Goal: Task Accomplishment & Management: Manage account settings

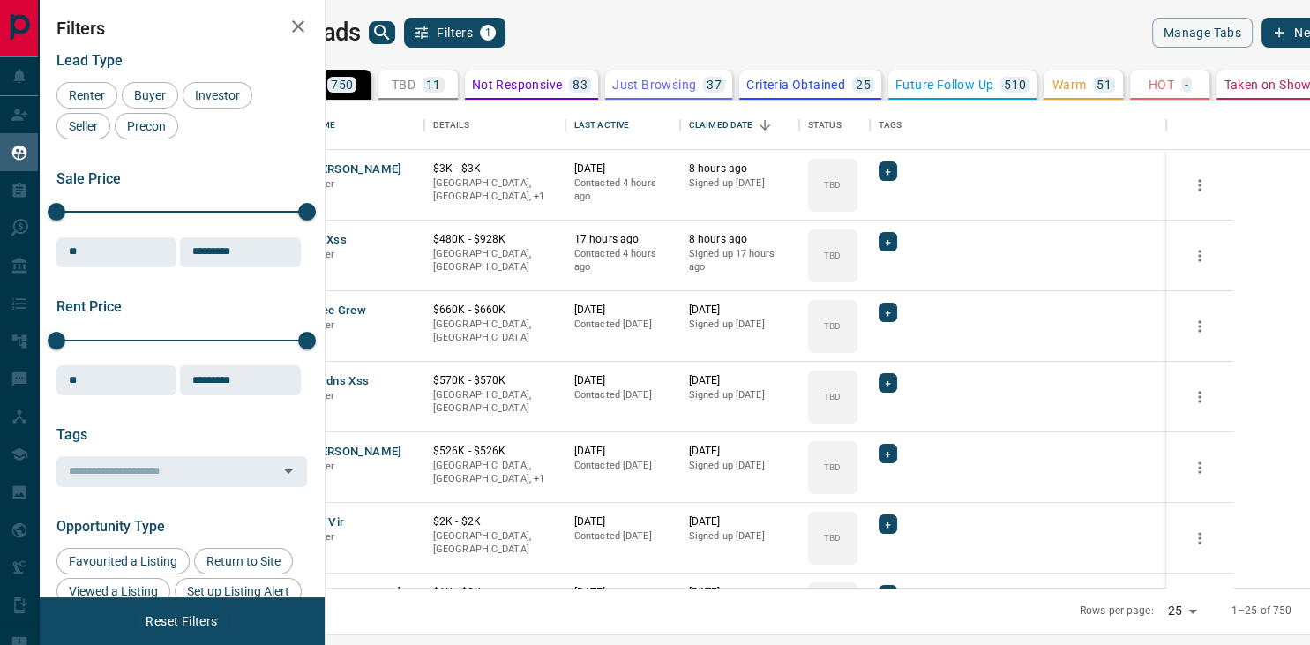
scroll to position [487, 976]
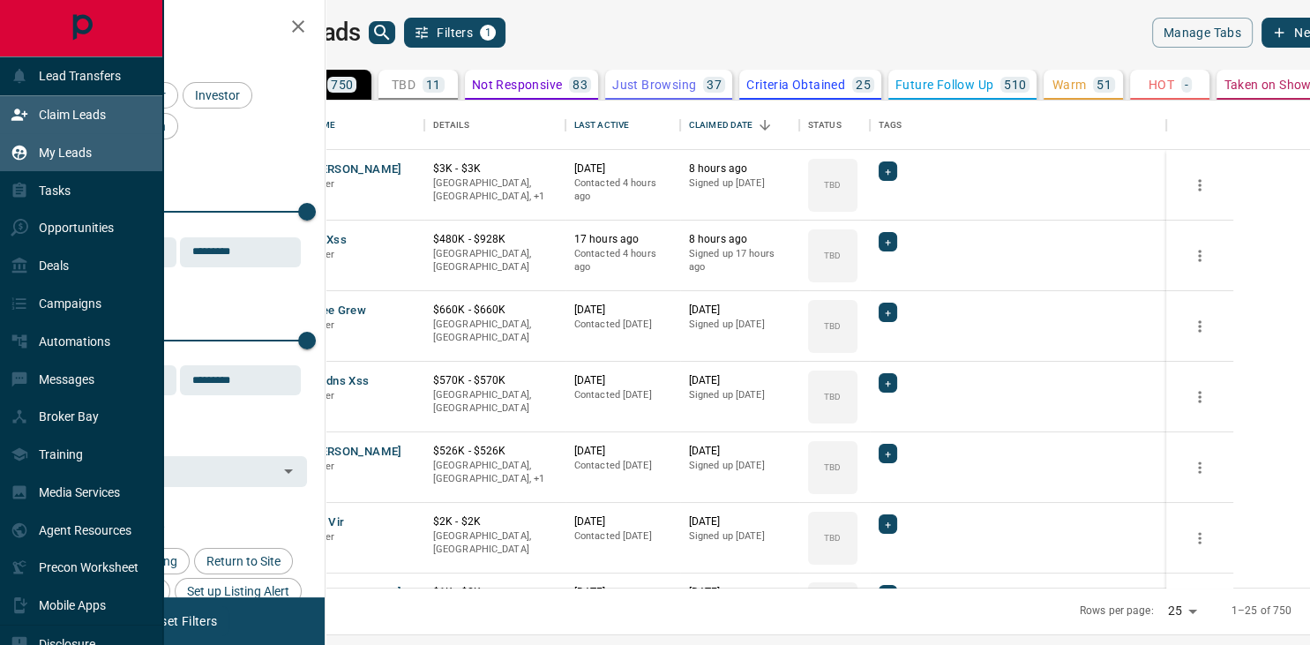
click at [55, 118] on p "Claim Leads" at bounding box center [72, 115] width 67 height 14
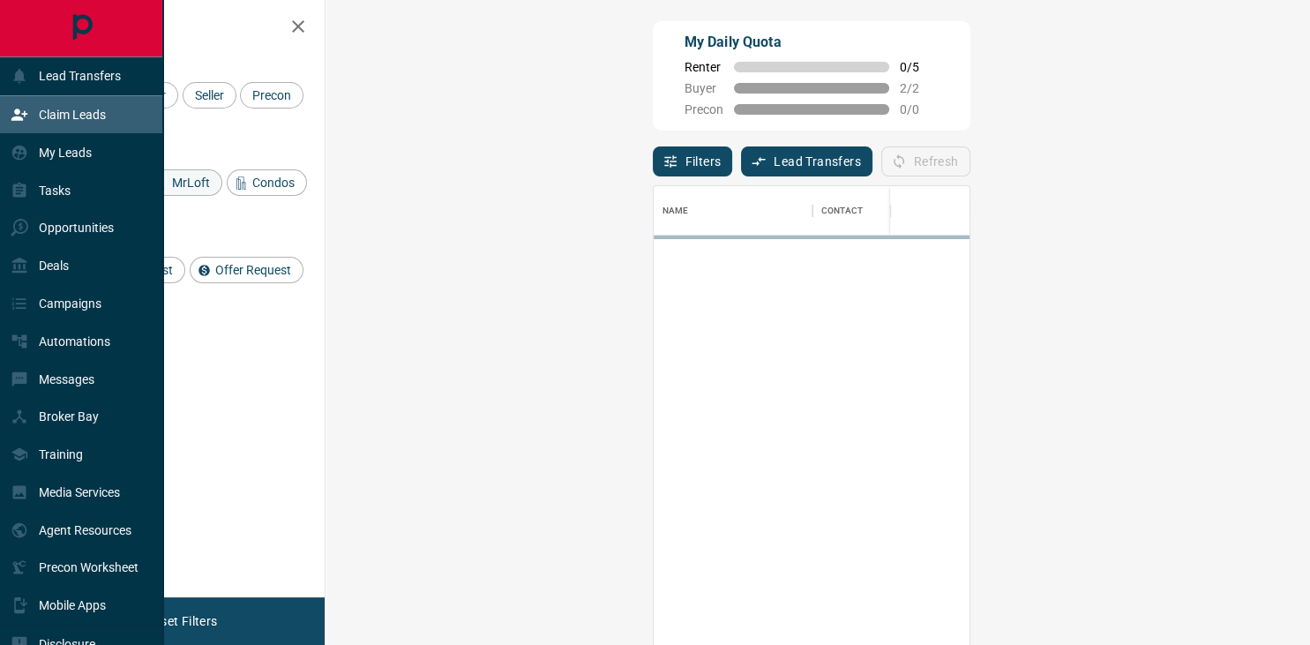
scroll to position [487, 946]
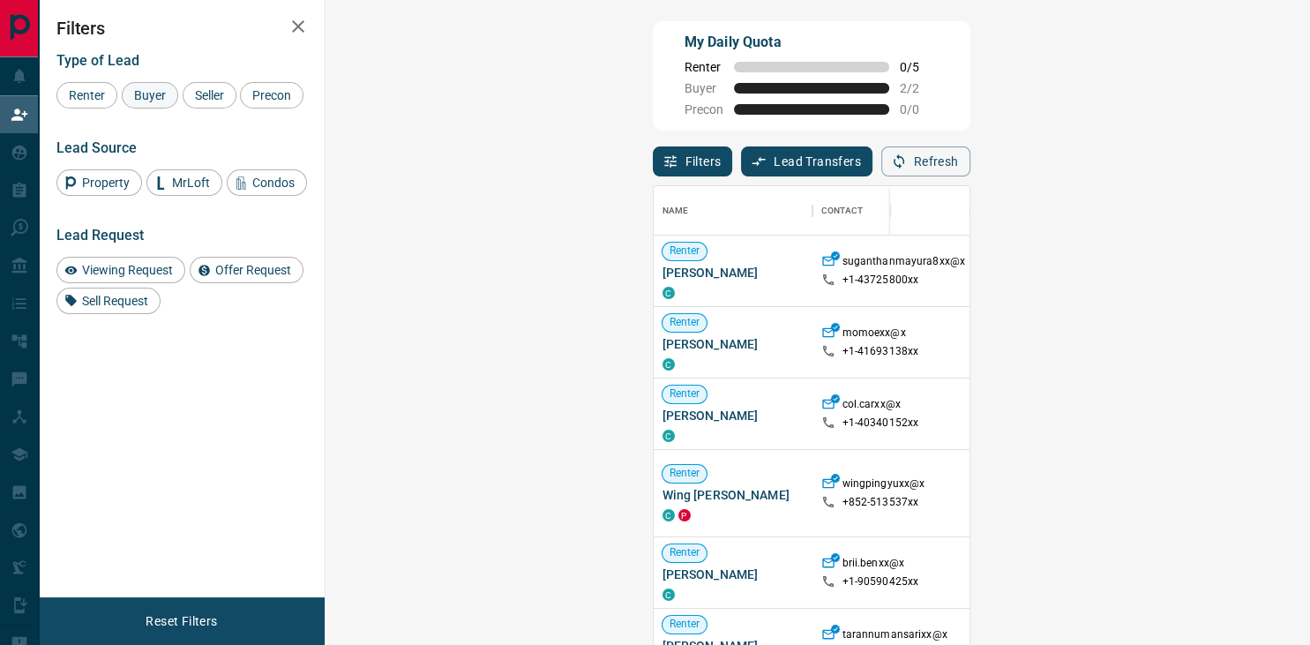
click at [151, 107] on div "Buyer" at bounding box center [150, 95] width 56 height 26
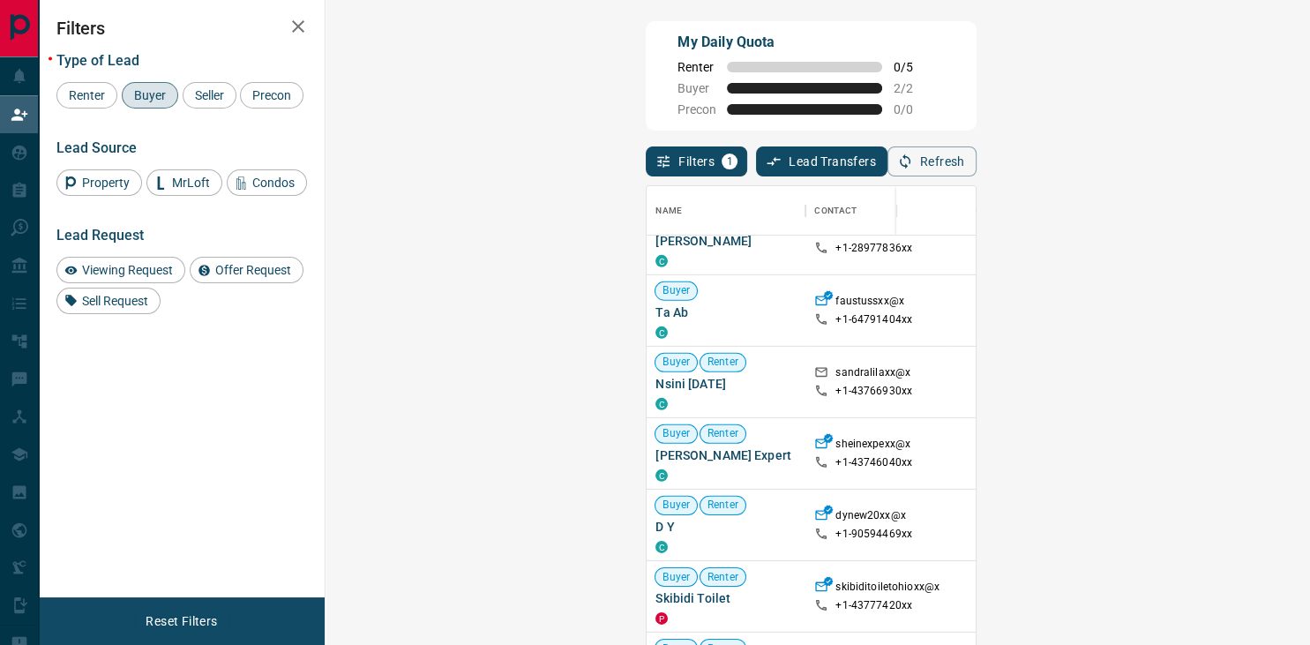
scroll to position [0, 0]
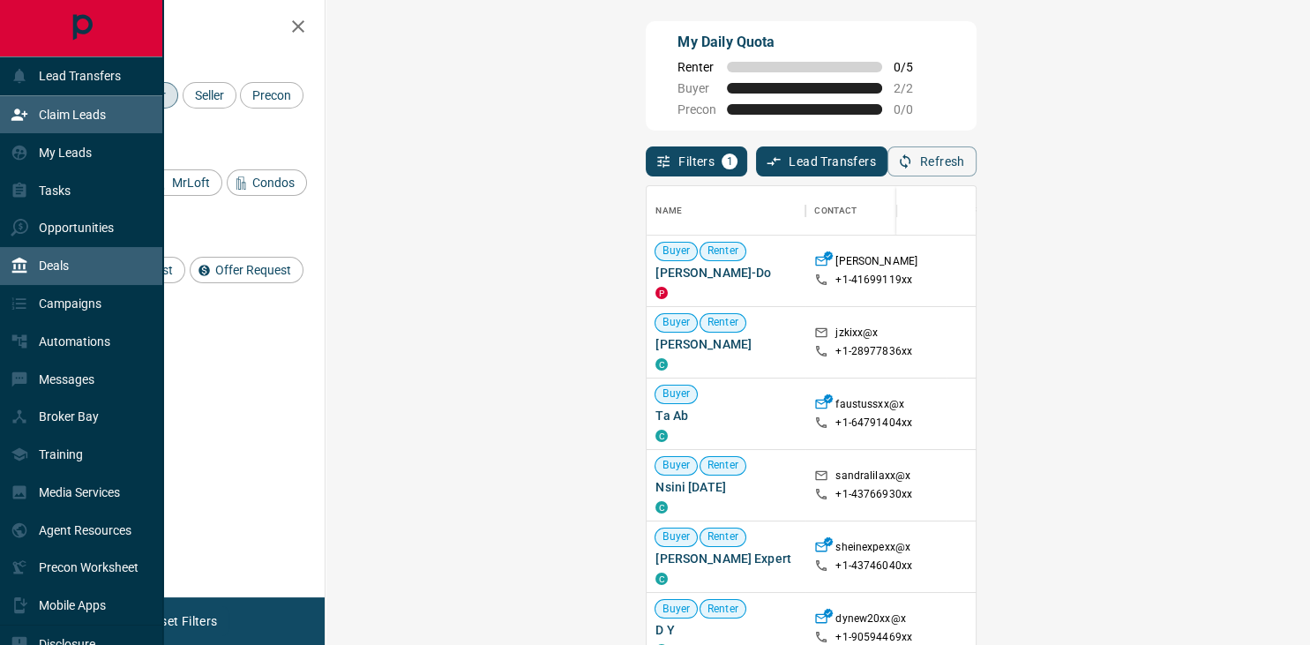
click at [62, 266] on p "Deals" at bounding box center [54, 265] width 30 height 14
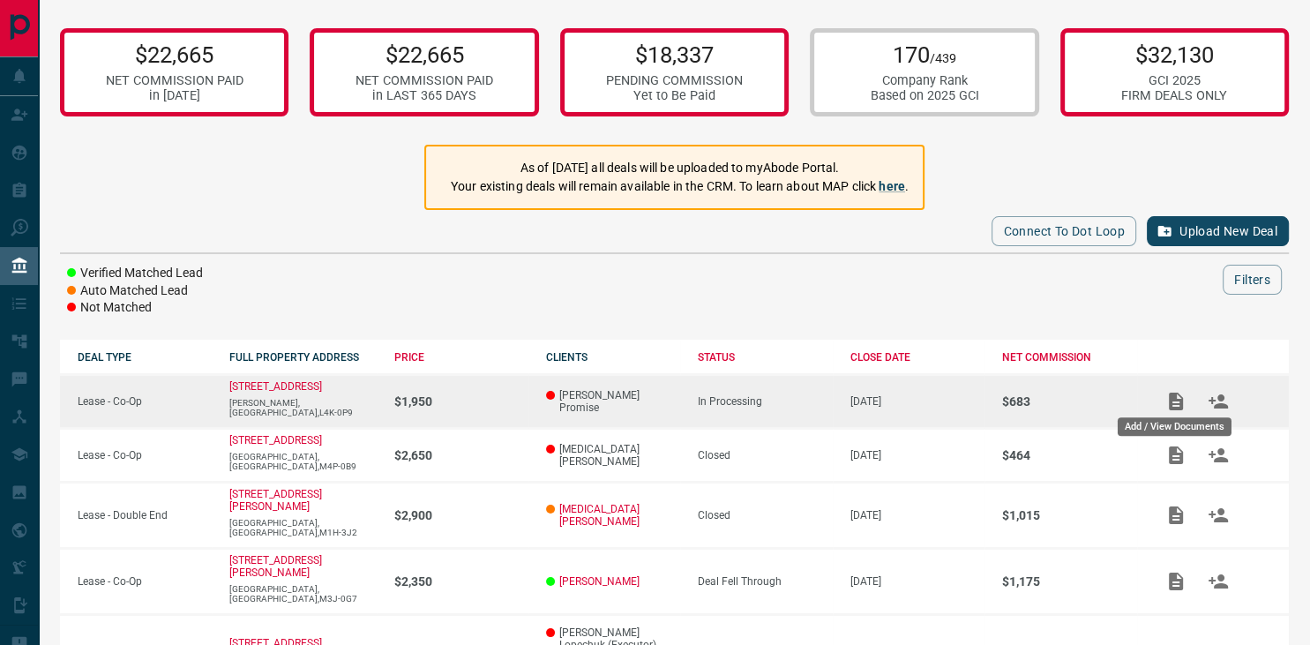
click at [1169, 400] on icon "Add / View Documents" at bounding box center [1176, 402] width 14 height 18
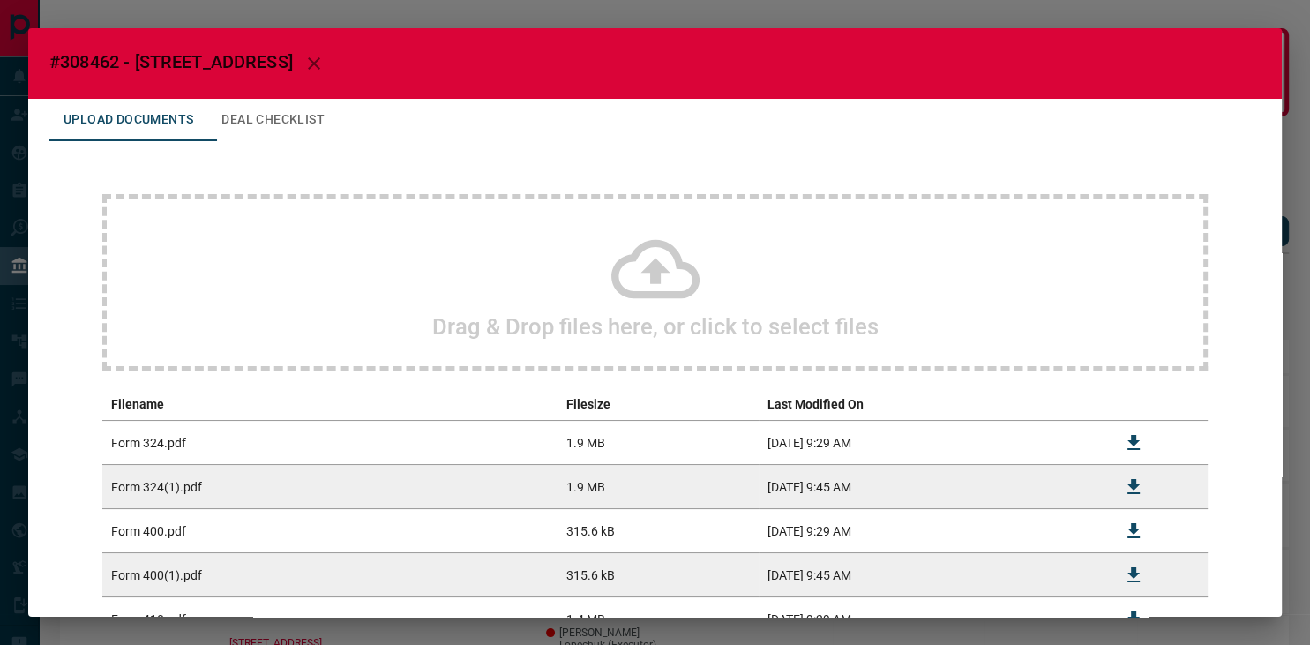
click at [670, 297] on icon at bounding box center [655, 269] width 88 height 59
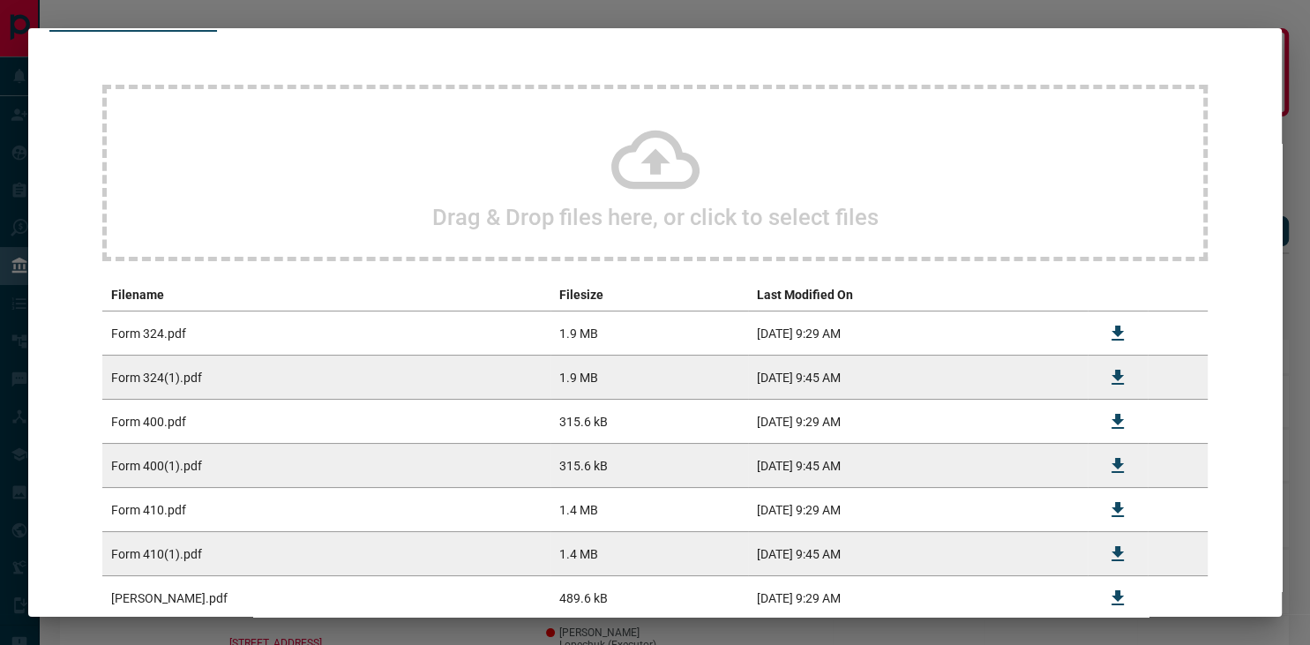
scroll to position [25, 0]
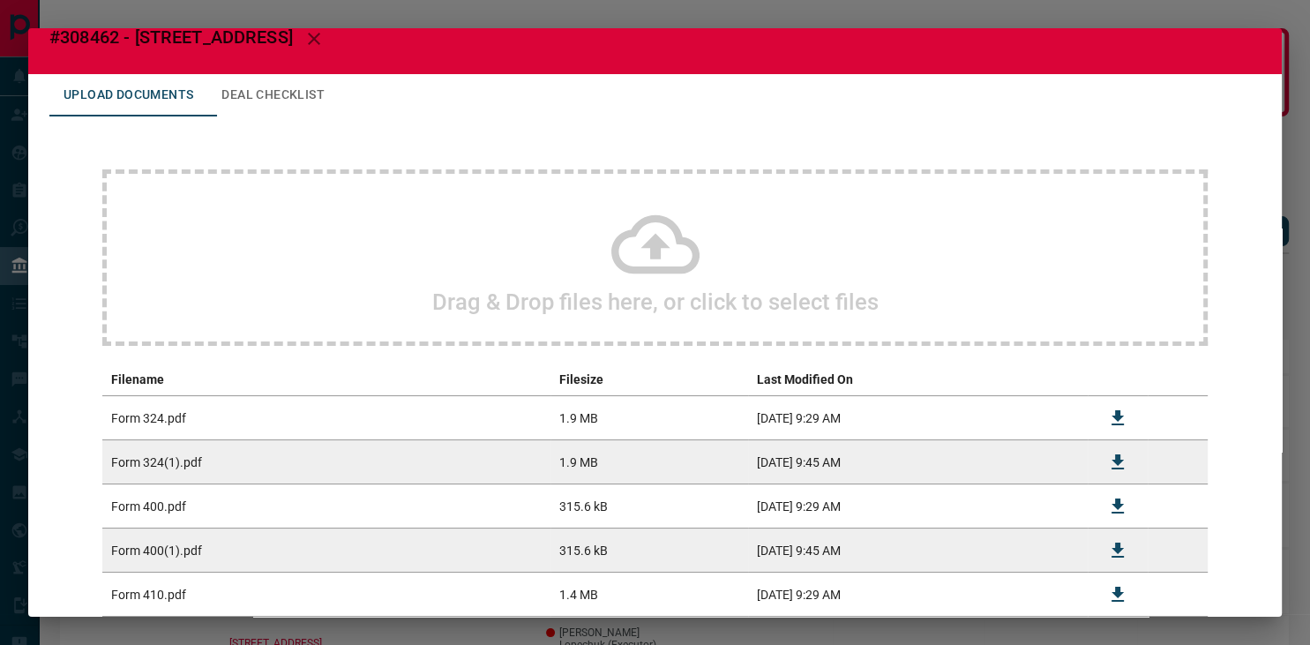
click at [689, 290] on h2 "Drag & Drop files here, or click to select files" at bounding box center [655, 301] width 446 height 26
click at [650, 271] on icon at bounding box center [655, 244] width 88 height 59
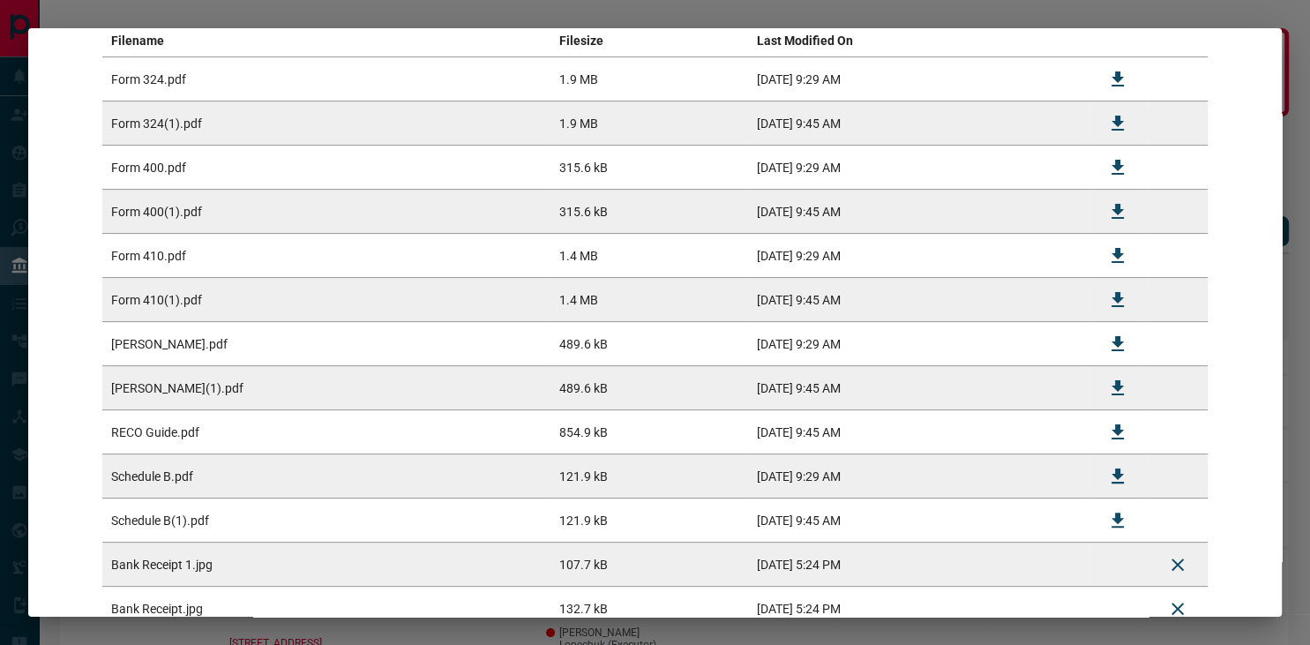
scroll to position [536, 0]
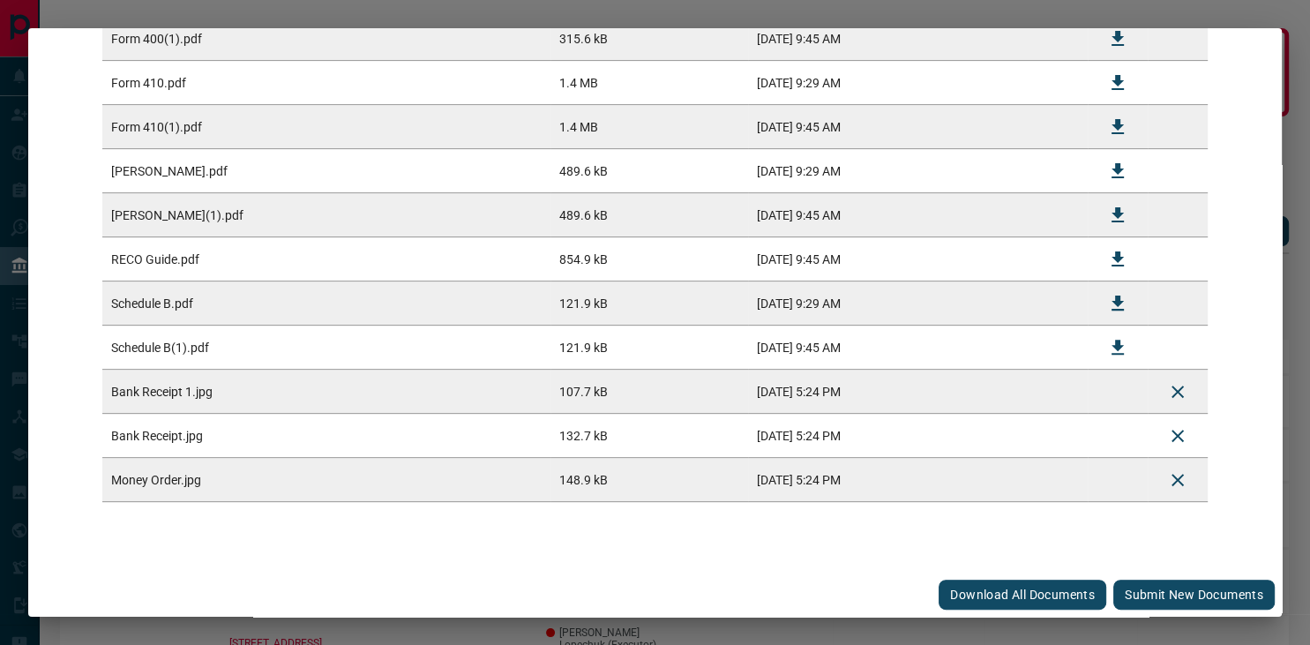
click at [1173, 591] on button "Submit new documents" at bounding box center [1193, 595] width 161 height 30
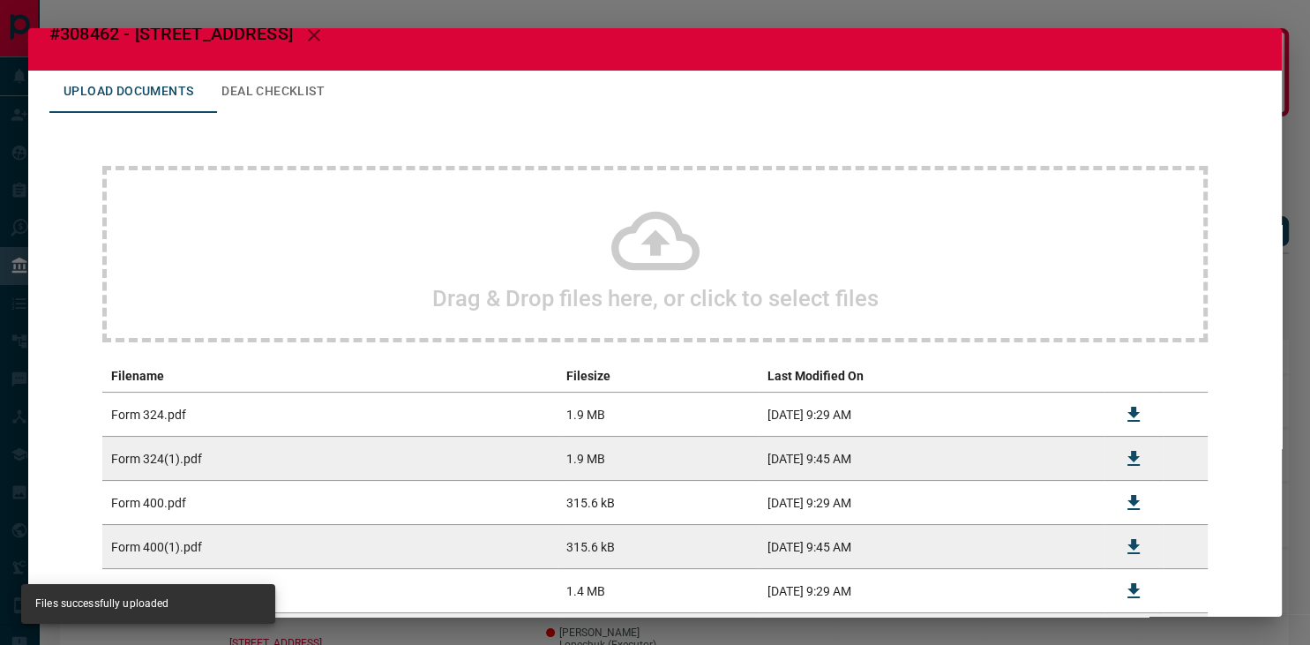
scroll to position [0, 0]
